Goal: Task Accomplishment & Management: Manage account settings

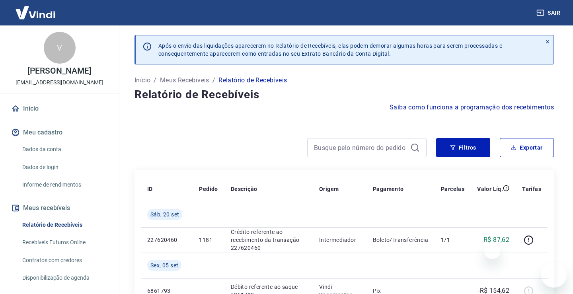
click at [295, 108] on div "Saiba como funciona a programação dos recebimentos" at bounding box center [345, 108] width 420 height 10
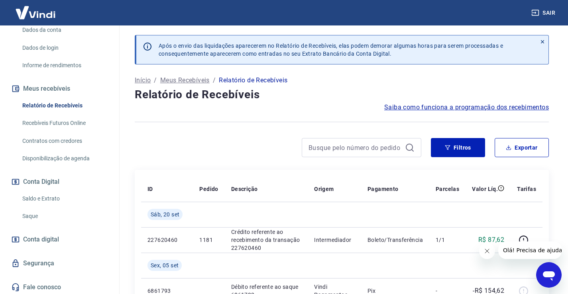
scroll to position [130, 0]
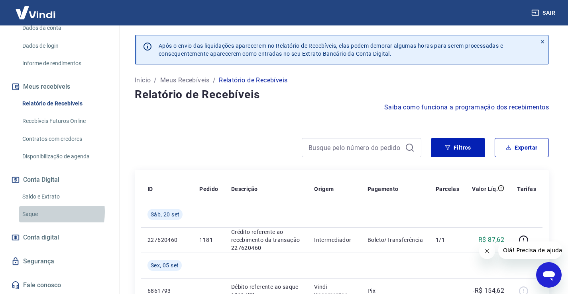
click at [35, 212] on link "Saque" at bounding box center [64, 214] width 90 height 16
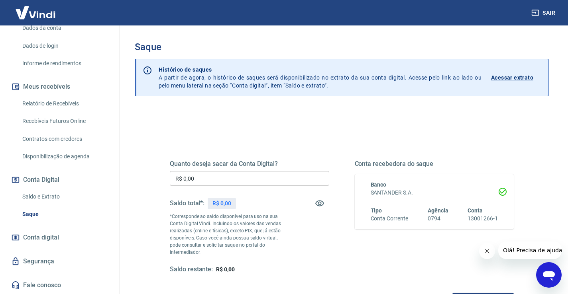
scroll to position [40, 0]
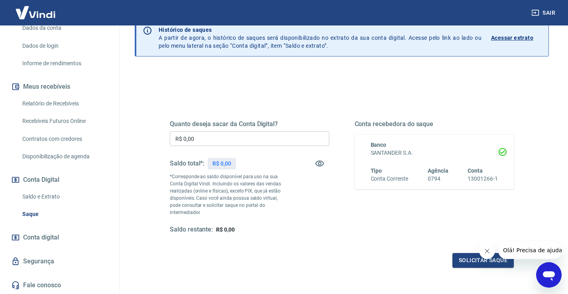
click at [227, 163] on p "R$ 0,00" at bounding box center [221, 164] width 19 height 8
click at [317, 162] on icon "button" at bounding box center [319, 164] width 9 height 6
click at [317, 162] on icon "button" at bounding box center [319, 164] width 9 height 8
click at [299, 187] on div "Quanto deseja sacar da Conta Digital? R$ 0,00 ​ Saldo total*: R$ 0,00 *Correspo…" at bounding box center [249, 177] width 159 height 114
click at [287, 112] on div "Quanto deseja sacar da Conta Digital? R$ 0,00 ​ Saldo total*: R$ 0,00 *Correspo…" at bounding box center [342, 184] width 344 height 167
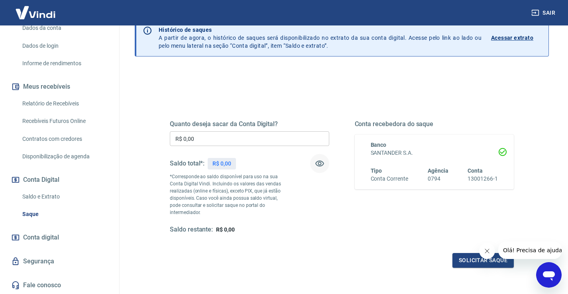
click at [285, 119] on div "Quanto deseja sacar da Conta Digital? R$ 0,00 ​ Saldo total*: R$ 0,00 *Correspo…" at bounding box center [342, 184] width 344 height 167
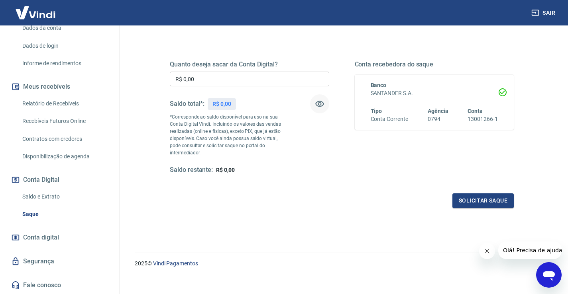
click at [256, 142] on p "*Corresponde ao saldo disponível para uso na sua Conta Digital Vindi. Incluindo…" at bounding box center [229, 135] width 119 height 43
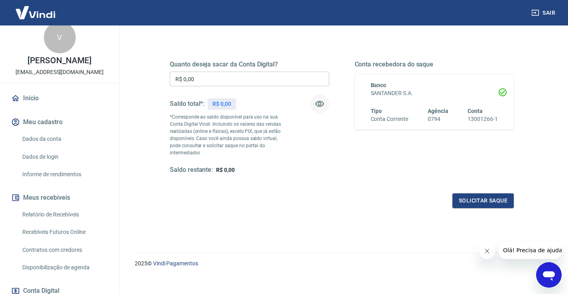
scroll to position [0, 0]
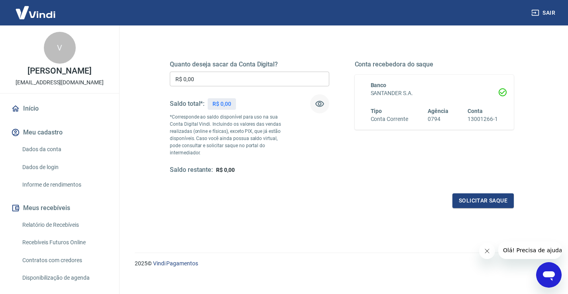
click at [43, 204] on div "Início Meu cadastro Dados da conta Dados de login Informe de rendimentos Meus r…" at bounding box center [59, 258] width 119 height 316
click at [197, 125] on p "*Corresponde ao saldo disponível para uso na sua Conta Digital Vindi. Incluindo…" at bounding box center [229, 135] width 119 height 43
click at [239, 122] on p "*Corresponde ao saldo disponível para uso na sua Conta Digital Vindi. Incluindo…" at bounding box center [229, 135] width 119 height 43
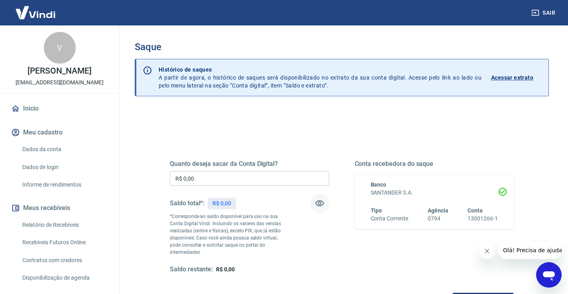
click at [213, 204] on p "R$ 0,00" at bounding box center [221, 204] width 19 height 8
click at [236, 203] on div "R$ 0,00" at bounding box center [221, 204] width 28 height 12
click at [532, 72] on link "Acessar extrato" at bounding box center [516, 78] width 51 height 24
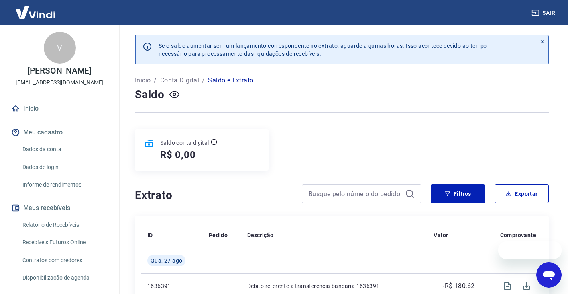
click at [244, 102] on div "Saldo" at bounding box center [342, 95] width 414 height 16
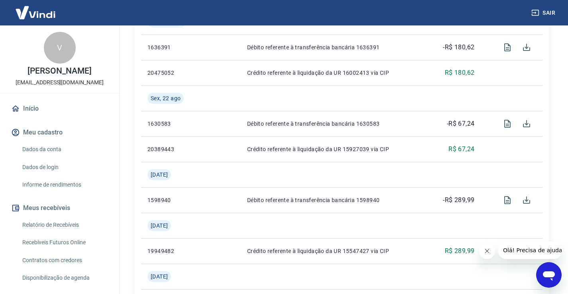
scroll to position [279, 0]
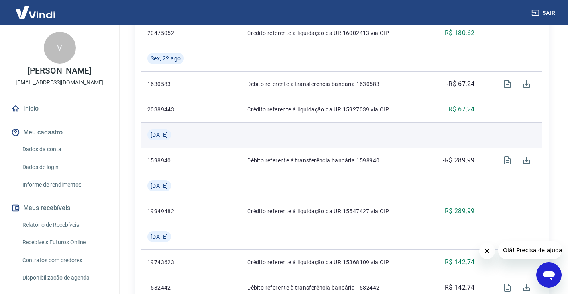
click at [248, 125] on td at bounding box center [334, 134] width 187 height 25
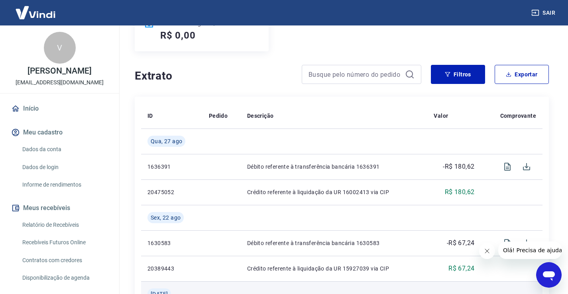
scroll to position [40, 0]
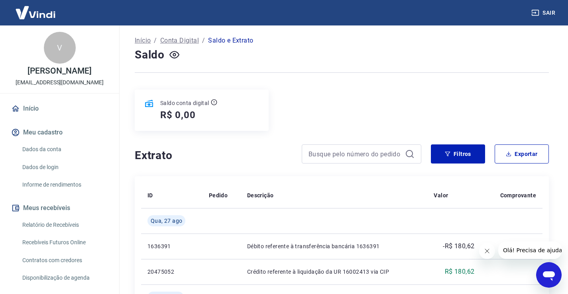
click at [247, 123] on div "Saldo conta digital R$ 0,00" at bounding box center [202, 110] width 134 height 41
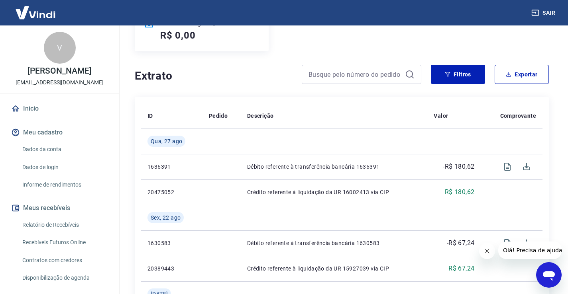
click at [267, 125] on th "Descrição" at bounding box center [334, 115] width 187 height 25
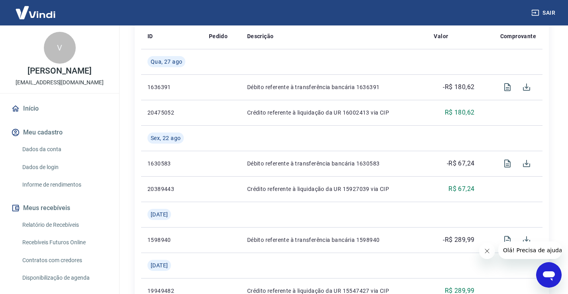
scroll to position [80, 0]
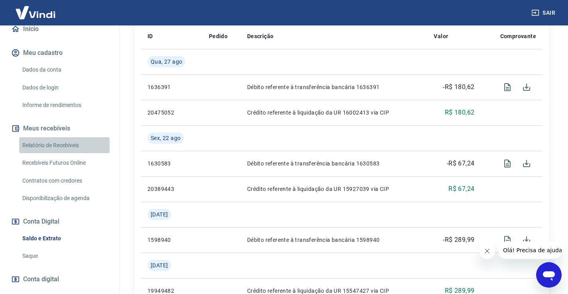
click at [78, 149] on link "Relatório de Recebíveis" at bounding box center [64, 145] width 90 height 16
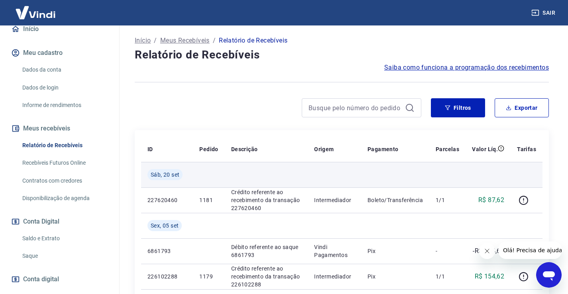
scroll to position [80, 0]
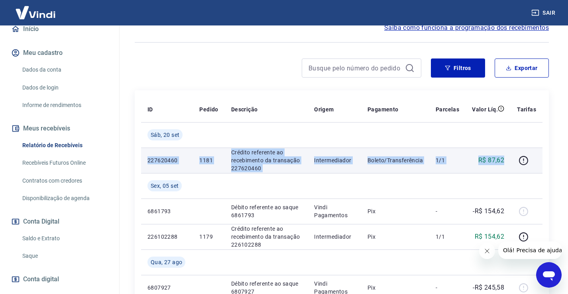
drag, startPoint x: 147, startPoint y: 160, endPoint x: 508, endPoint y: 158, distance: 360.8
click at [508, 158] on tr "227620460 1181 [PERSON_NAME] referente ao recebimento da transação 227620460 In…" at bounding box center [341, 160] width 401 height 25
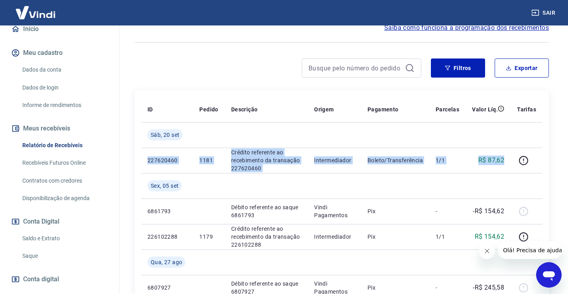
copy tr "227620460 1181 [PERSON_NAME] referente ao recebimento da transação 227620460 In…"
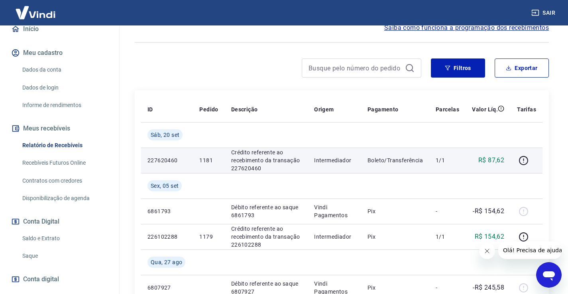
click at [256, 153] on p "Crédito referente ao recebimento da transação 227620460" at bounding box center [266, 161] width 70 height 24
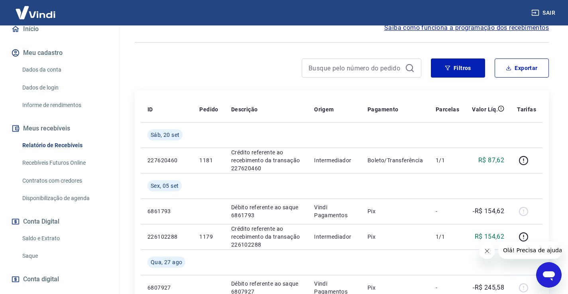
click at [487, 250] on icon "Fechar mensagem da empresa" at bounding box center [486, 251] width 6 height 6
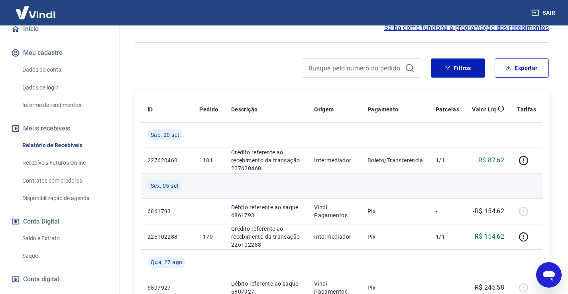
click at [280, 177] on td at bounding box center [266, 185] width 83 height 25
click at [293, 187] on td at bounding box center [266, 185] width 83 height 25
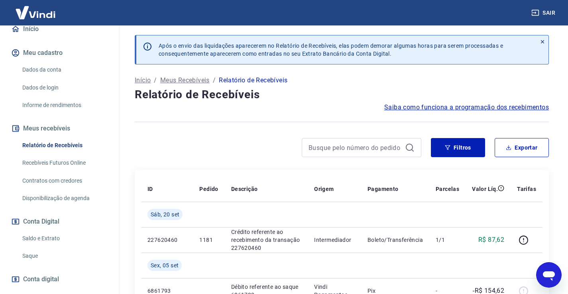
scroll to position [119, 0]
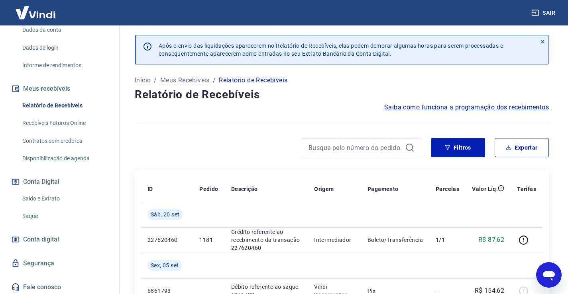
click at [31, 206] on link "Saldo e Extrato" at bounding box center [64, 199] width 90 height 16
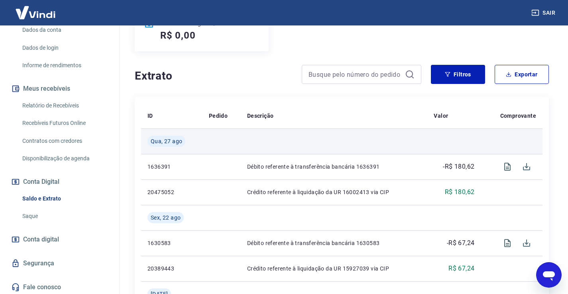
scroll to position [159, 0]
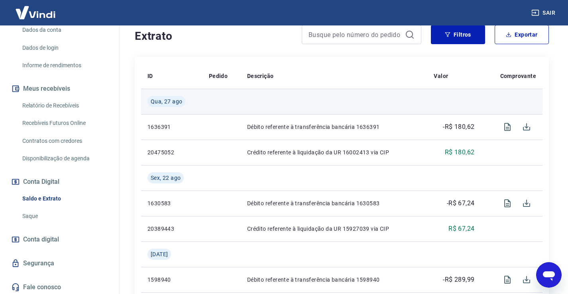
click at [265, 107] on td at bounding box center [334, 101] width 187 height 25
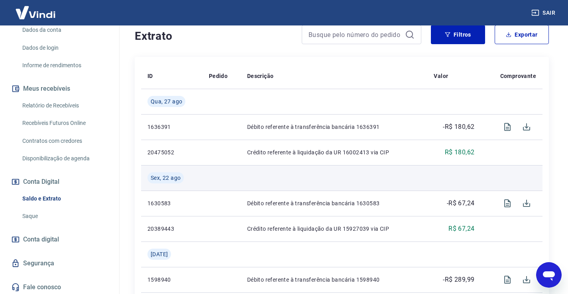
scroll to position [0, 0]
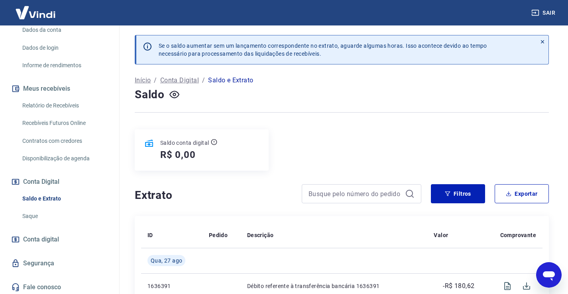
drag, startPoint x: 169, startPoint y: 155, endPoint x: 194, endPoint y: 155, distance: 25.1
click at [194, 155] on h5 "R$ 0,00" at bounding box center [177, 155] width 35 height 13
click at [230, 155] on div "Saldo conta digital R$ 0,00" at bounding box center [202, 149] width 134 height 41
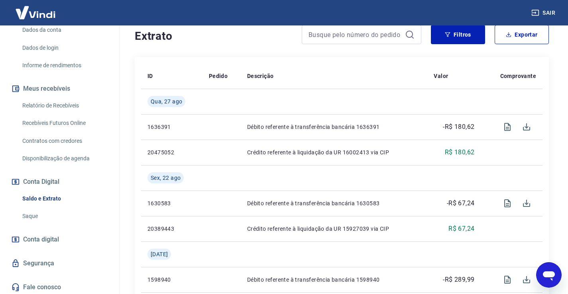
scroll to position [199, 0]
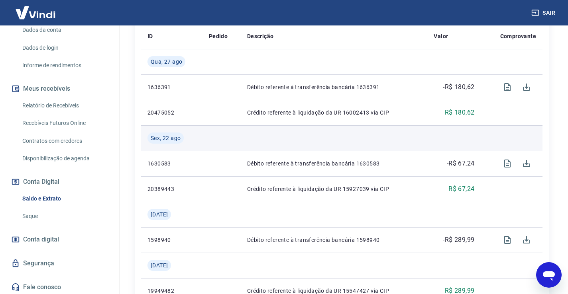
click at [215, 143] on td at bounding box center [221, 137] width 38 height 25
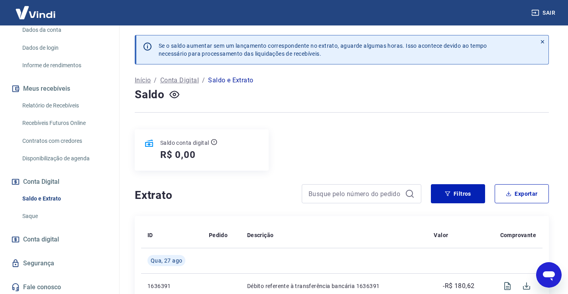
click at [188, 143] on p "Saldo conta digital" at bounding box center [184, 143] width 49 height 8
click at [227, 167] on div "Saldo conta digital R$ 0,00" at bounding box center [202, 149] width 134 height 41
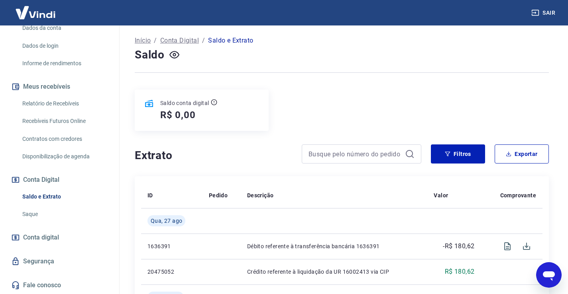
scroll to position [119, 0]
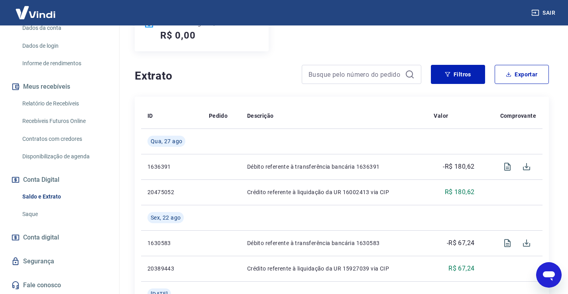
click at [39, 239] on span "Conta digital" at bounding box center [41, 237] width 36 height 11
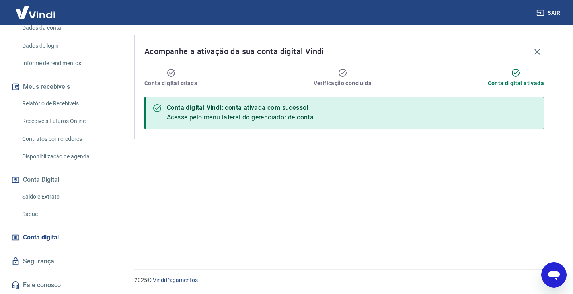
click at [241, 119] on span "Acesse pelo menu lateral do gerenciador de conta." at bounding box center [241, 118] width 149 height 8
click at [33, 215] on link "Saque" at bounding box center [64, 214] width 90 height 16
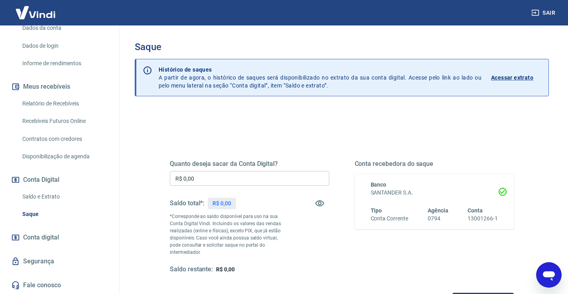
click at [282, 179] on input "R$ 0,00" at bounding box center [249, 178] width 159 height 15
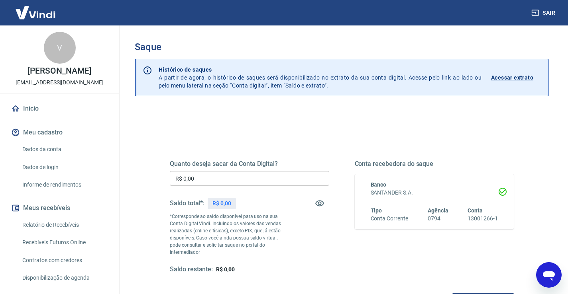
click at [243, 123] on div "Quanto deseja sacar da Conta Digital? R$ 0,00 ​ Saldo total*: R$ 0,00 *Correspo…" at bounding box center [342, 255] width 414 height 292
click at [244, 108] on div "Saque Histórico de saques A partir de agora, o histórico de saques será disponi…" at bounding box center [342, 187] width 414 height 292
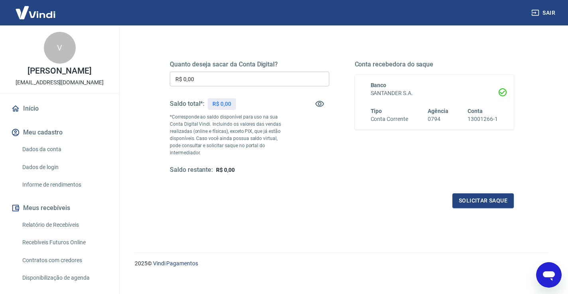
click at [269, 123] on p "*Corresponde ao saldo disponível para uso na sua Conta Digital Vindi. Incluindo…" at bounding box center [229, 135] width 119 height 43
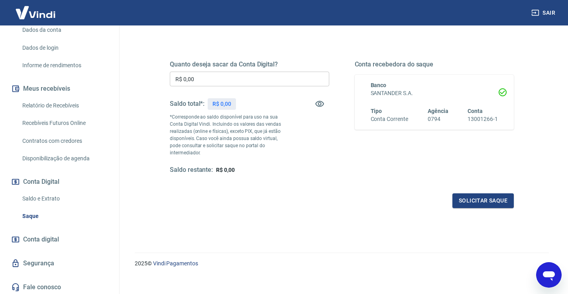
scroll to position [130, 0]
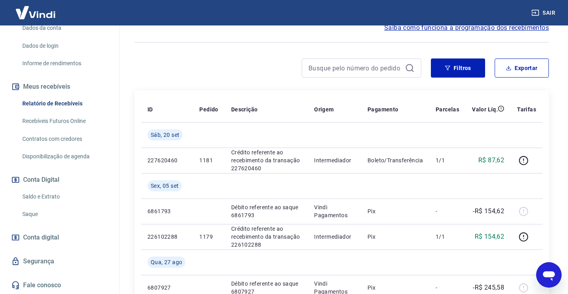
scroll to position [119, 0]
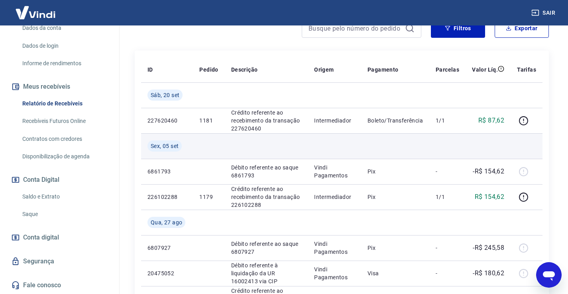
click at [262, 137] on td at bounding box center [266, 145] width 83 height 25
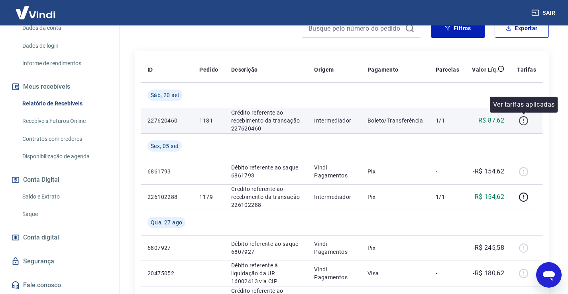
click at [523, 121] on icon "button" at bounding box center [523, 121] width 10 height 10
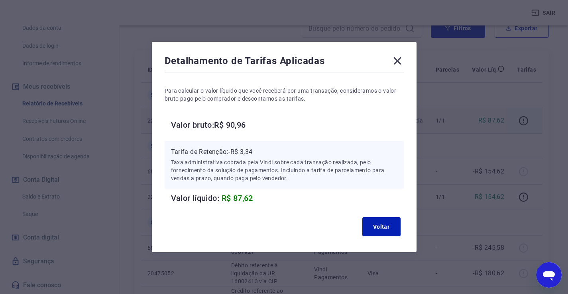
drag, startPoint x: 223, startPoint y: 147, endPoint x: 245, endPoint y: 146, distance: 21.5
click at [239, 146] on div "Tarifa de Retenção: -R$ 3,34 Taxa administrativa cobrada pela Vindi sobre cada …" at bounding box center [283, 165] width 239 height 48
click at [249, 151] on p "Tarifa de Retenção: -R$ 3,34" at bounding box center [284, 152] width 226 height 10
drag, startPoint x: 214, startPoint y: 127, endPoint x: 241, endPoint y: 142, distance: 30.7
click at [222, 127] on h6 "Valor bruto: R$ 90,96" at bounding box center [287, 125] width 233 height 13
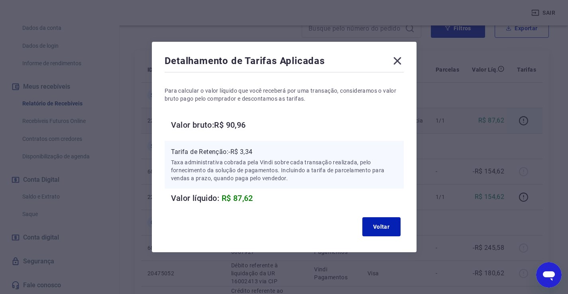
click at [245, 159] on p "Taxa administrativa cobrada pela Vindi sobre cada transação realizada, pelo for…" at bounding box center [284, 171] width 226 height 24
drag, startPoint x: 190, startPoint y: 204, endPoint x: 256, endPoint y: 203, distance: 66.1
click at [256, 203] on h6 "Valor líquido: R$ 87,62" at bounding box center [287, 198] width 233 height 13
click at [372, 225] on button "Voltar" at bounding box center [381, 226] width 38 height 19
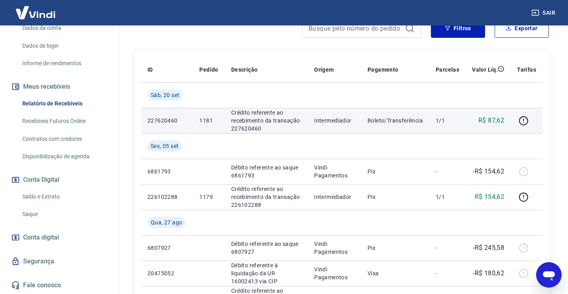
scroll to position [0, 0]
